Goal: Task Accomplishment & Management: Manage account settings

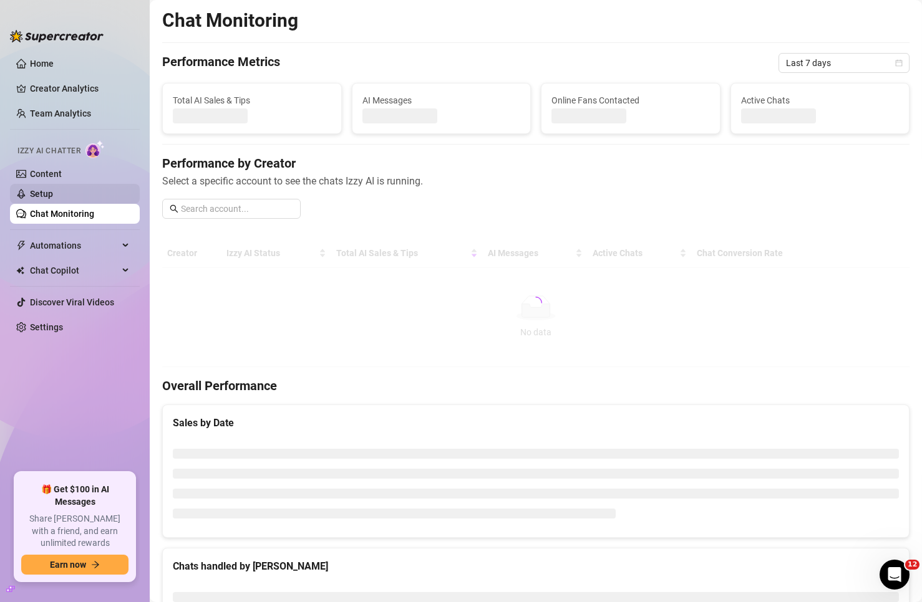
click at [53, 192] on link "Setup" at bounding box center [41, 194] width 23 height 10
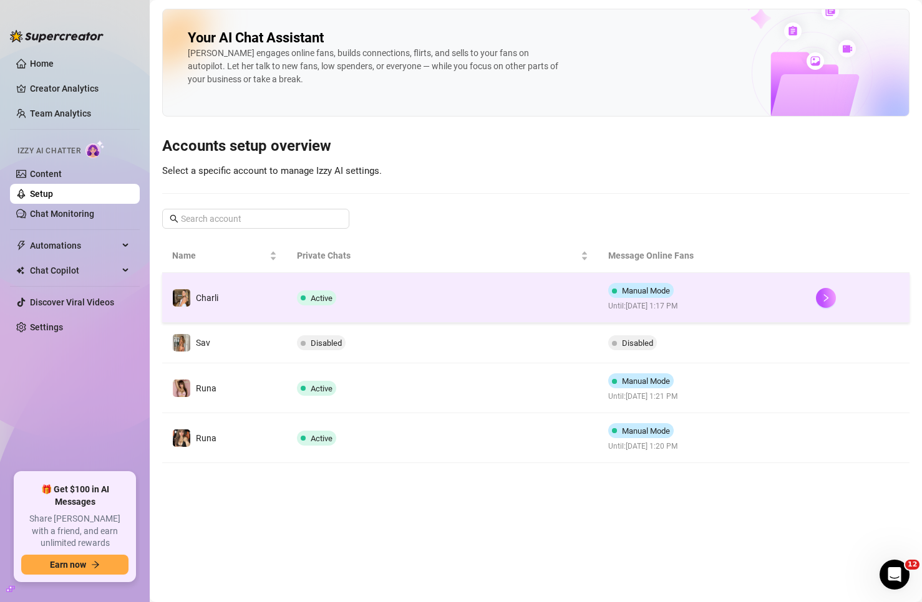
click at [261, 288] on td "Charli" at bounding box center [224, 298] width 125 height 50
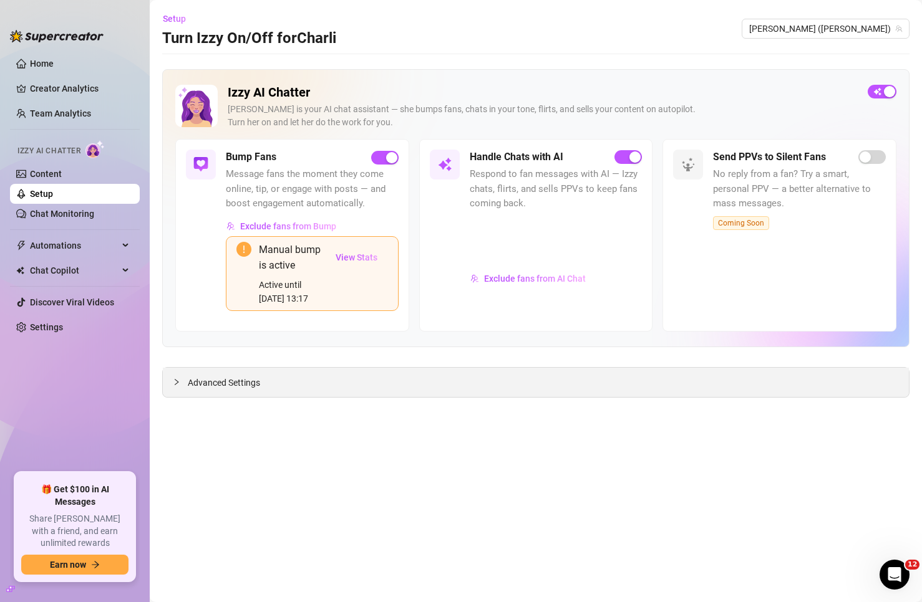
click at [250, 304] on div "Manual bump is active Active until Sep 18, 13:17 View Stats" at bounding box center [312, 273] width 173 height 75
click at [240, 383] on span "Advanced Settings" at bounding box center [224, 383] width 72 height 14
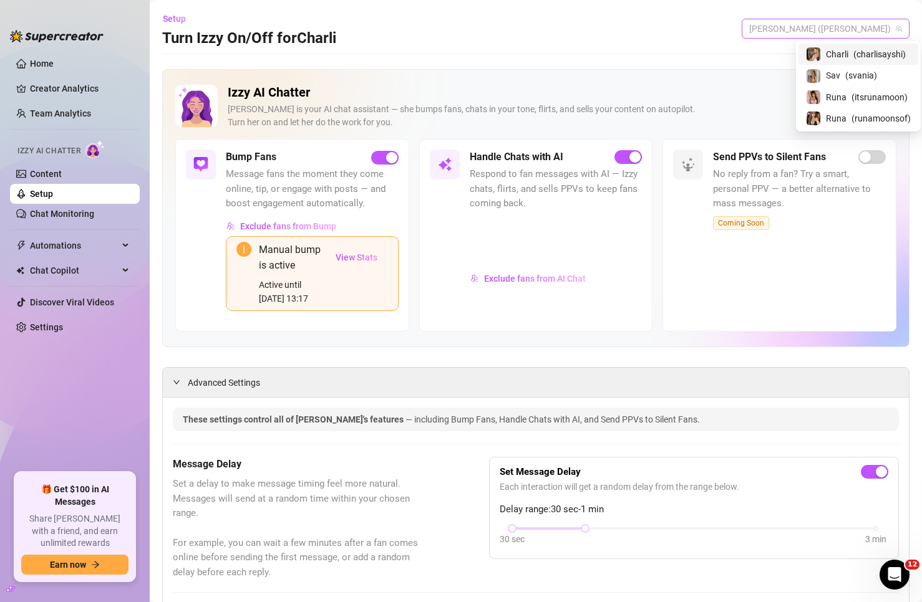
click at [799, 22] on div "Charli (charlisayshi)" at bounding box center [825, 29] width 168 height 20
click at [819, 76] on img at bounding box center [813, 76] width 14 height 14
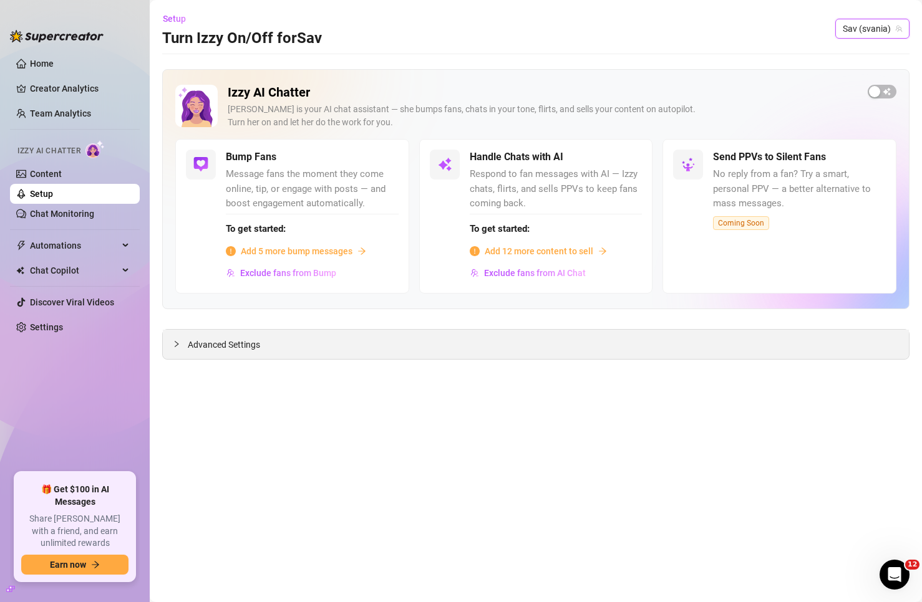
click at [240, 352] on div "Advanced Settings" at bounding box center [536, 344] width 746 height 29
click at [243, 341] on span "Advanced Settings" at bounding box center [224, 345] width 72 height 14
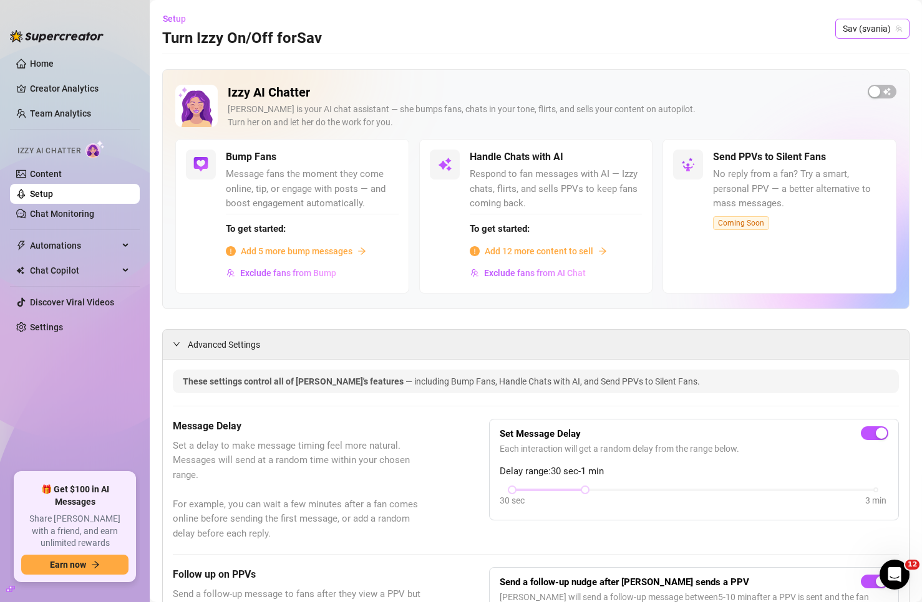
click at [842, 34] on span "Sav (svania)" at bounding box center [871, 28] width 59 height 19
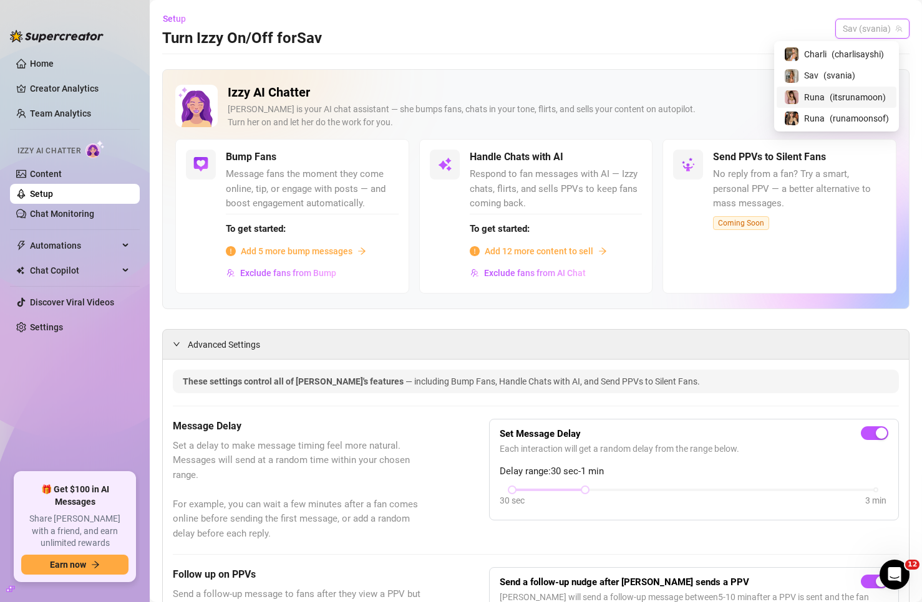
click at [829, 90] on span "( itsrunamoon )" at bounding box center [857, 97] width 56 height 14
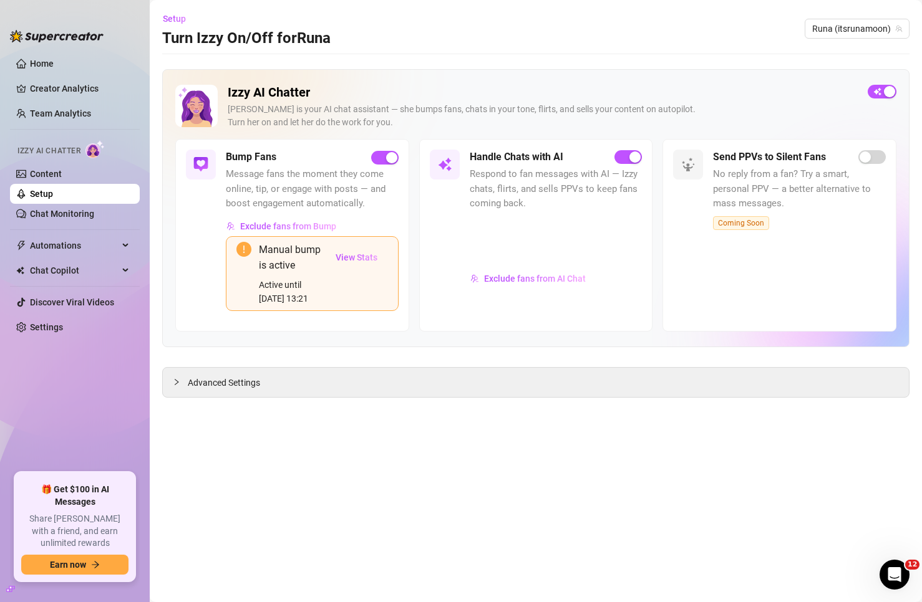
click at [264, 301] on div "Active until Sep 18, 13:21" at bounding box center [292, 291] width 66 height 27
click at [244, 378] on span "Advanced Settings" at bounding box center [224, 383] width 72 height 14
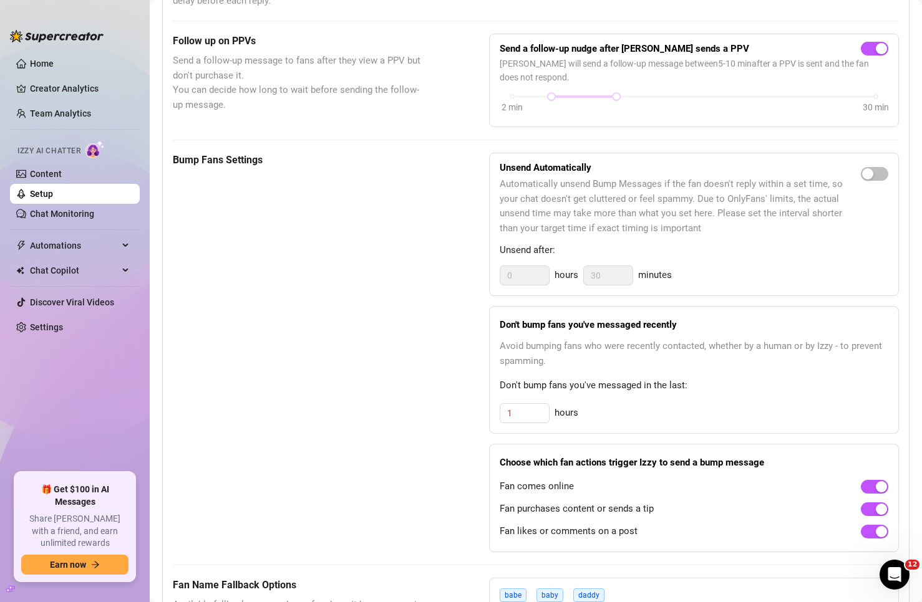
scroll to position [811, 0]
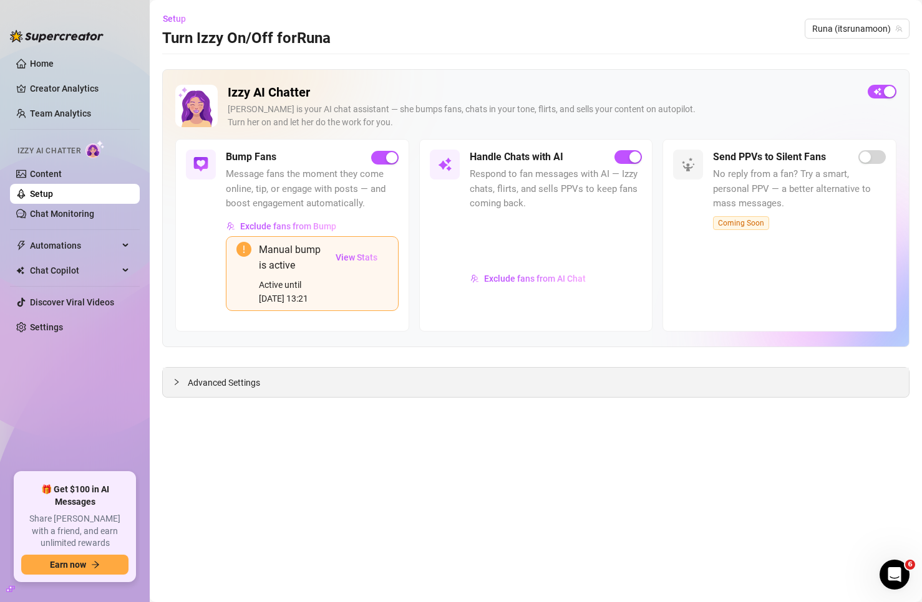
click at [253, 379] on span "Advanced Settings" at bounding box center [224, 383] width 72 height 14
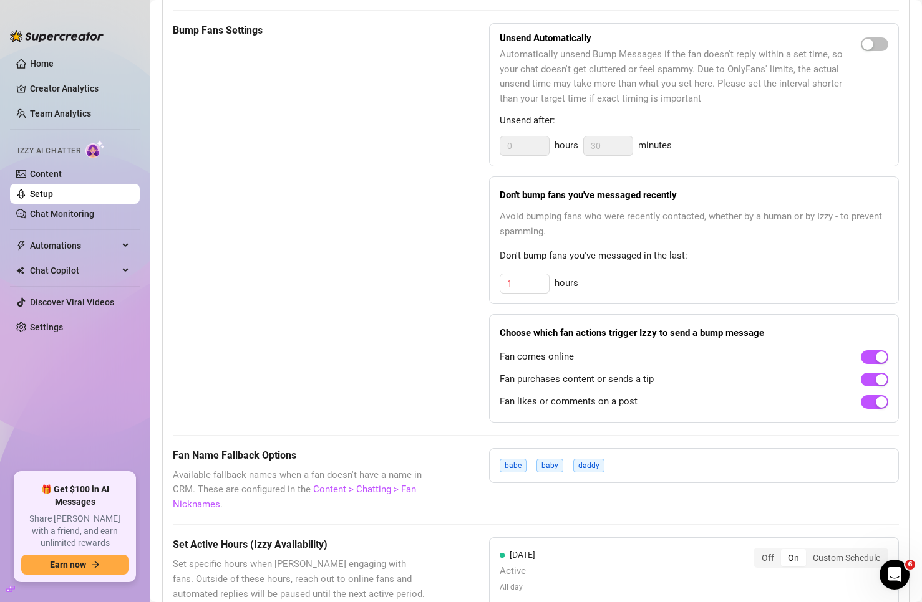
scroll to position [748, 0]
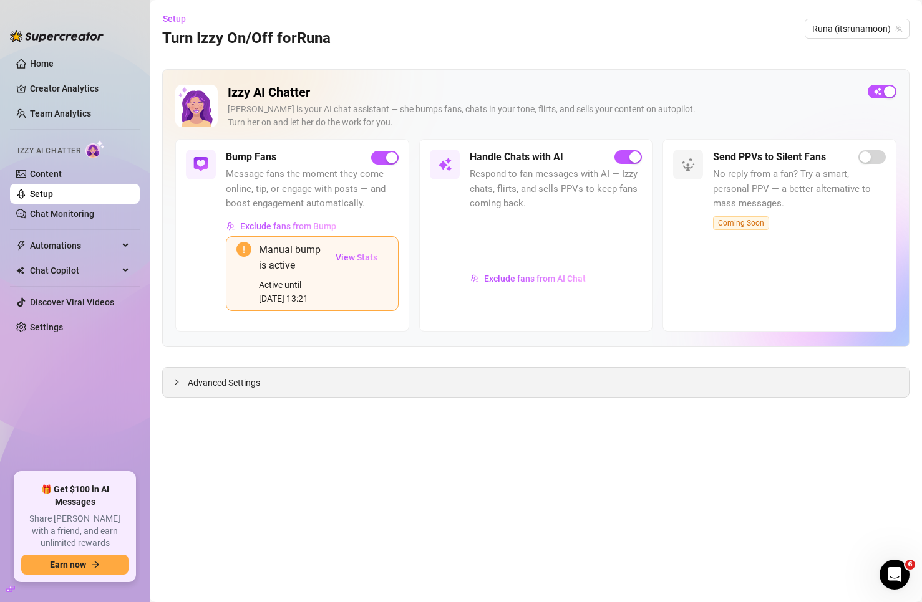
drag, startPoint x: 178, startPoint y: 380, endPoint x: 214, endPoint y: 387, distance: 36.2
click at [178, 380] on icon "collapsed" at bounding box center [176, 381] width 7 height 7
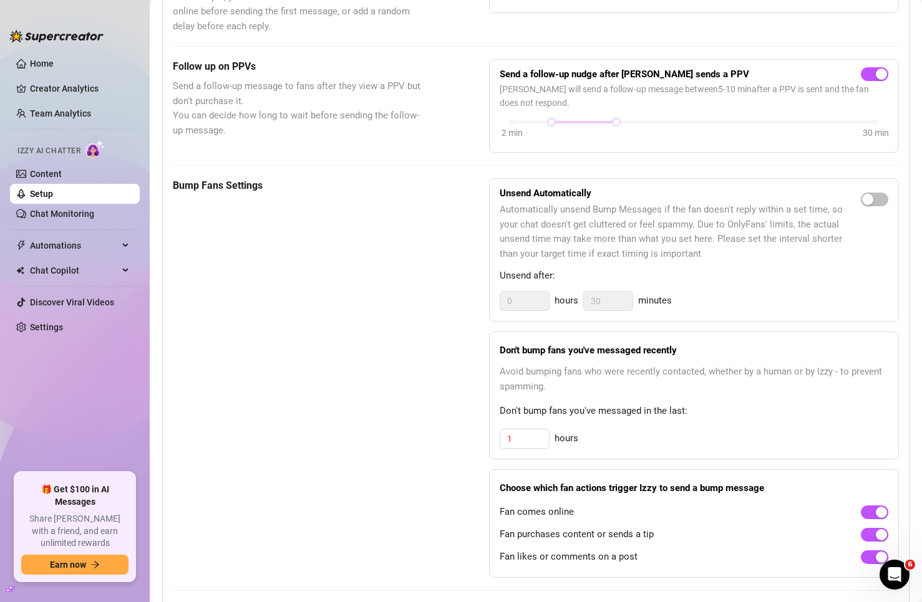
scroll to position [686, 0]
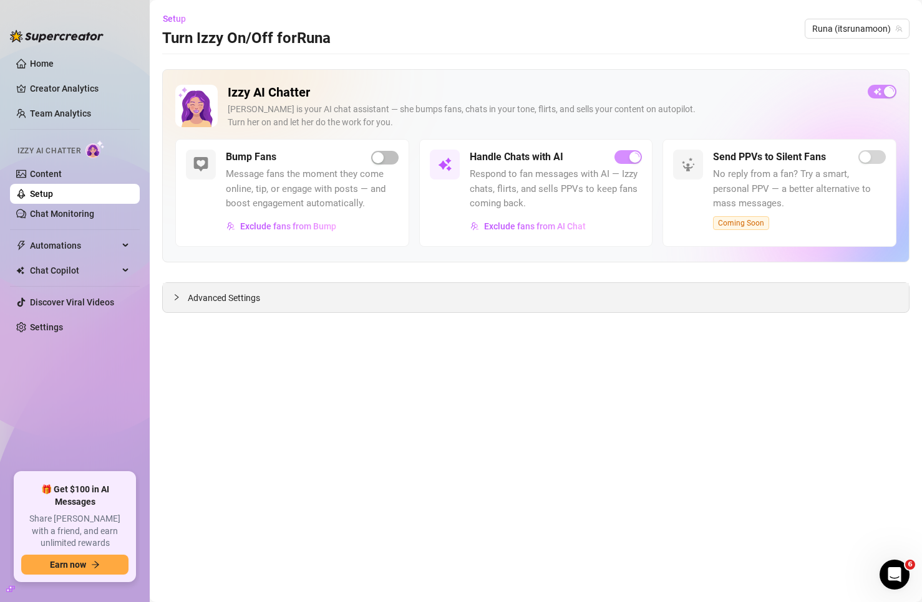
click at [181, 300] on div at bounding box center [180, 298] width 15 height 14
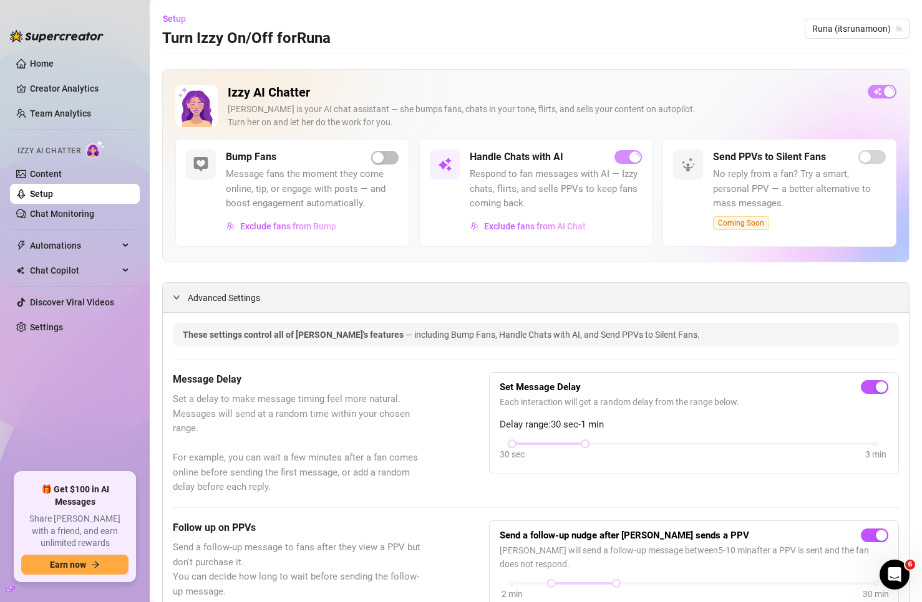
click at [177, 297] on icon "expanded" at bounding box center [176, 297] width 7 height 7
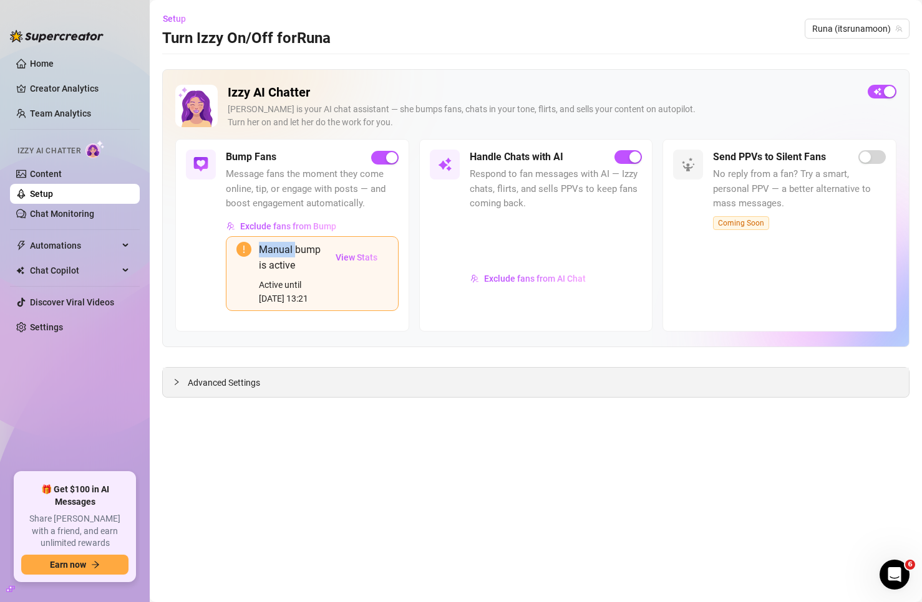
click at [177, 297] on div "Bump Fans Message fans the moment they come online, tip, or engage with posts —…" at bounding box center [292, 235] width 234 height 193
click at [175, 383] on icon "collapsed" at bounding box center [176, 381] width 7 height 7
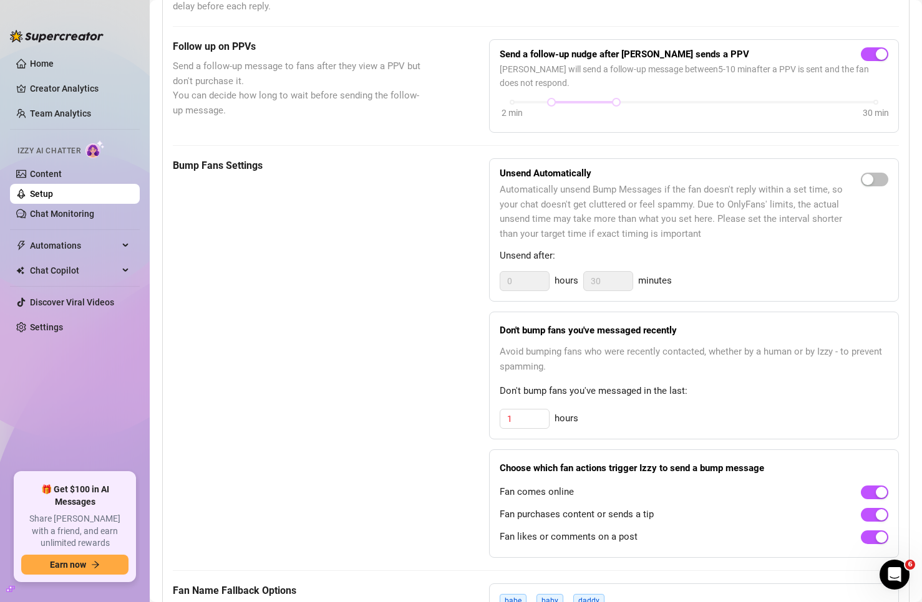
scroll to position [561, 0]
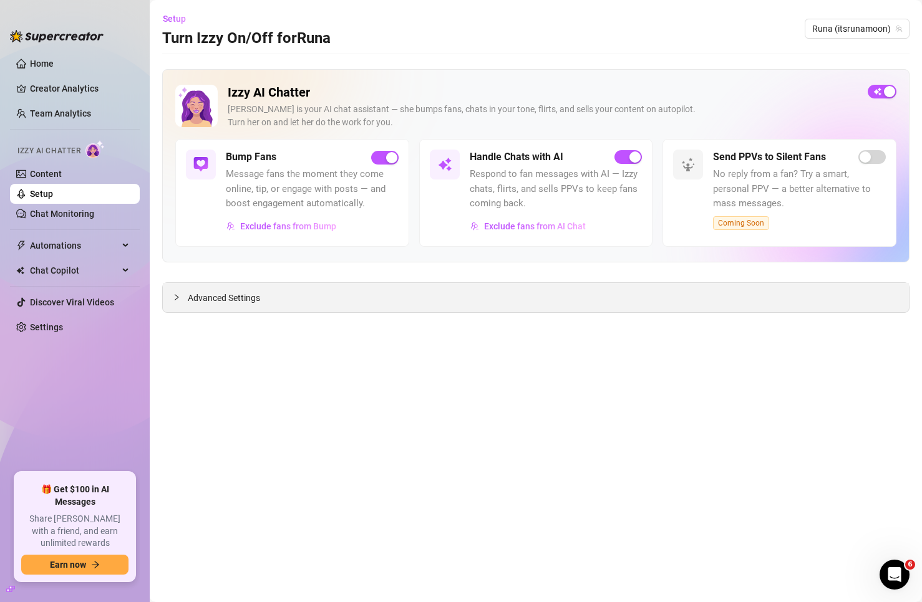
click at [176, 292] on div at bounding box center [180, 298] width 15 height 14
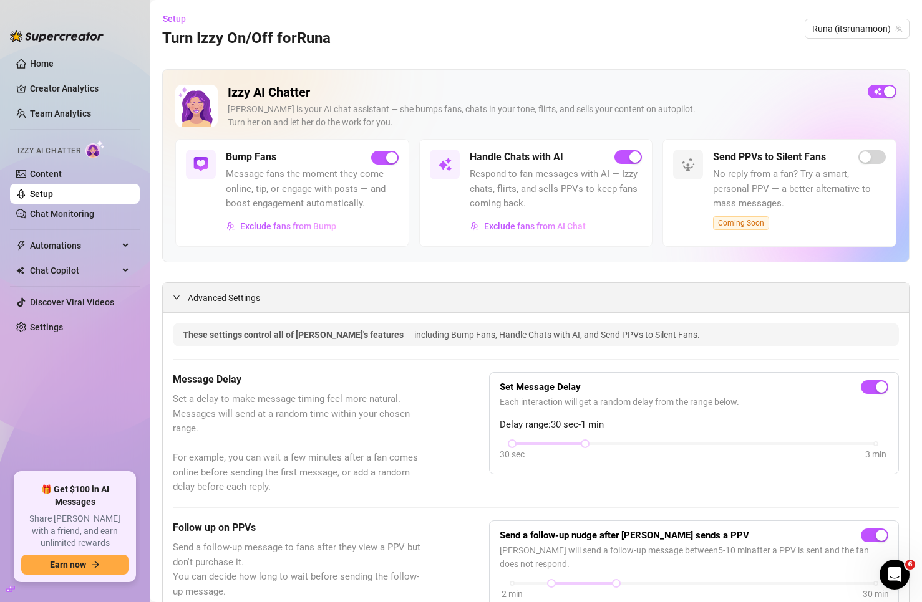
click at [180, 302] on div at bounding box center [180, 298] width 15 height 14
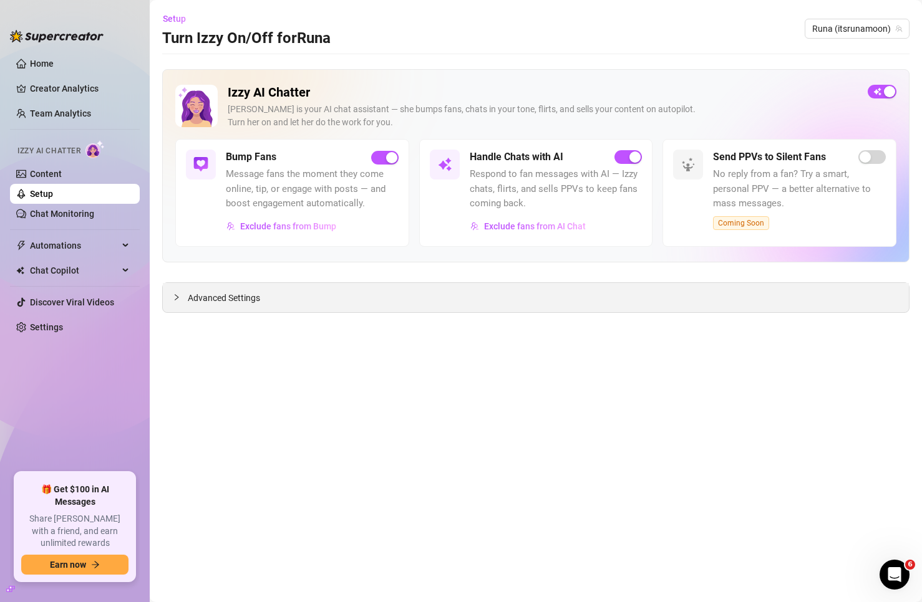
click at [180, 297] on div at bounding box center [180, 298] width 15 height 14
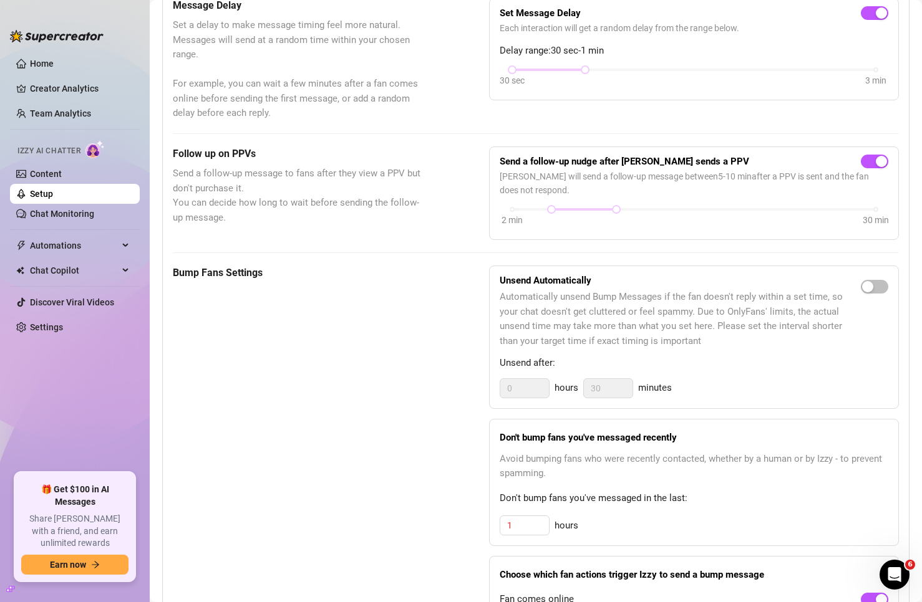
scroll to position [561, 0]
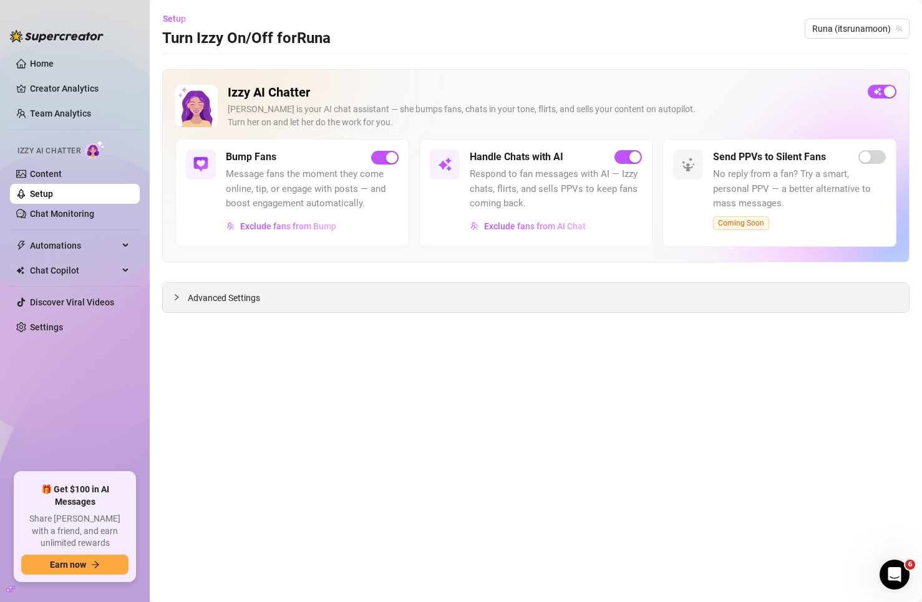
click at [213, 302] on span "Advanced Settings" at bounding box center [224, 298] width 72 height 14
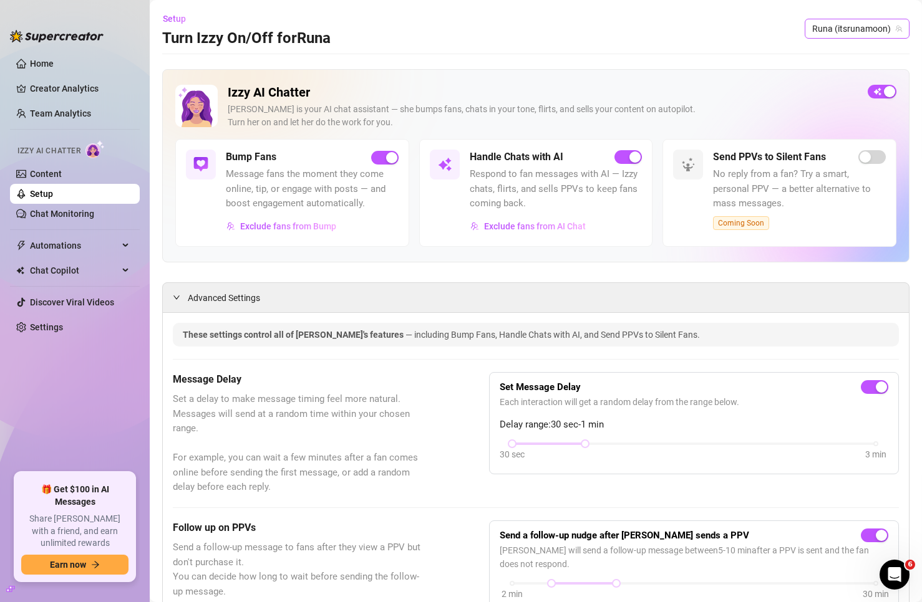
click at [816, 34] on span "Runa (itsrunamoon)" at bounding box center [857, 28] width 90 height 19
click at [851, 30] on span "Runa (itsrunamoon)" at bounding box center [857, 28] width 90 height 19
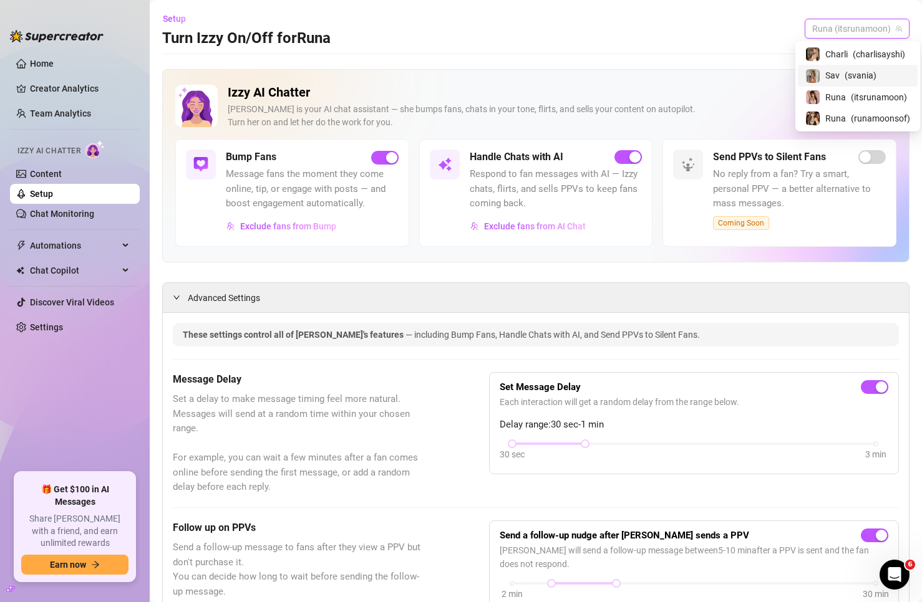
click at [846, 76] on span "( svania )" at bounding box center [860, 76] width 32 height 14
